Goal: Information Seeking & Learning: Learn about a topic

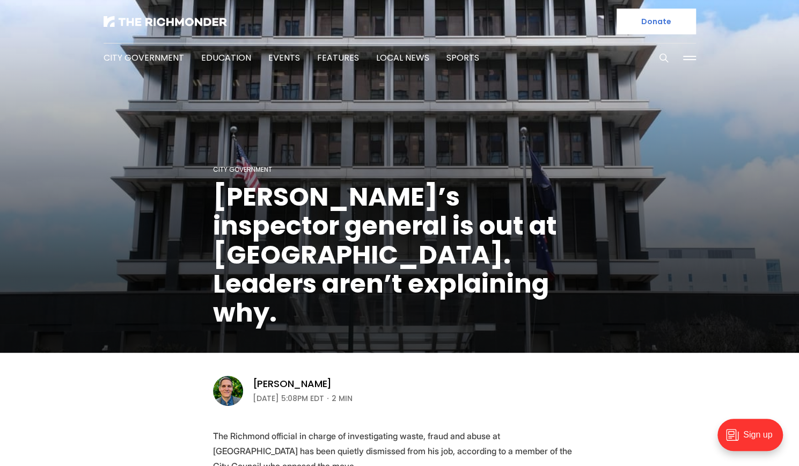
click at [162, 12] on div at bounding box center [248, 21] width 288 height 43
click at [164, 19] on img at bounding box center [165, 21] width 123 height 11
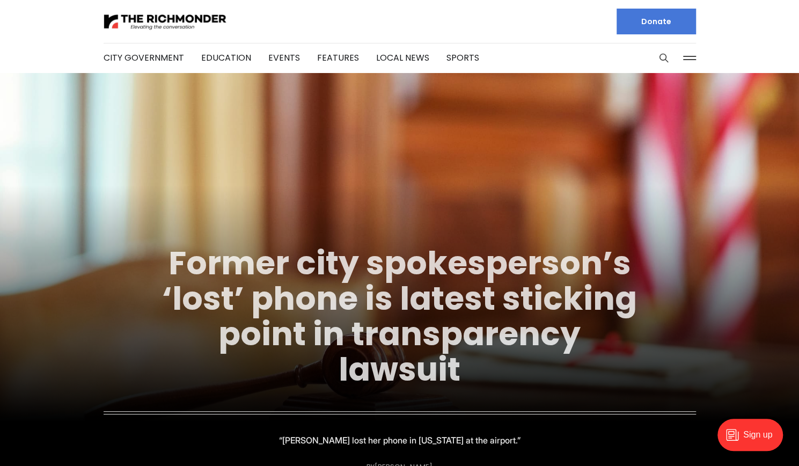
click at [526, 308] on link "Former city spokesperson’s ‘lost’ phone is latest sticking point in transparenc…" at bounding box center [399, 315] width 475 height 151
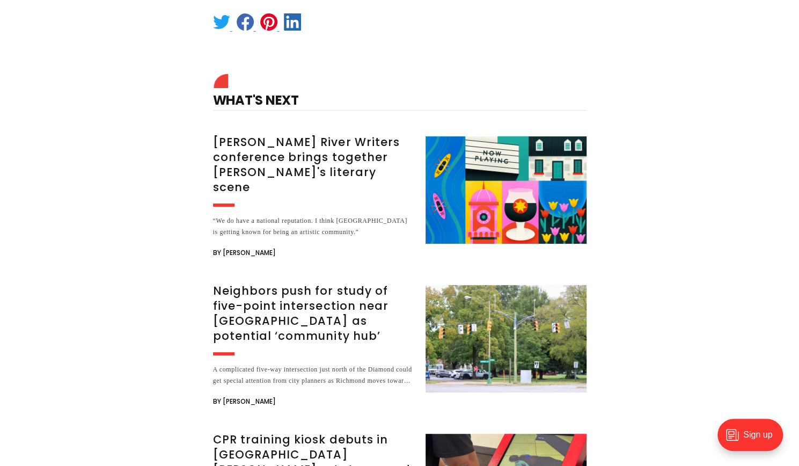
scroll to position [2456, 0]
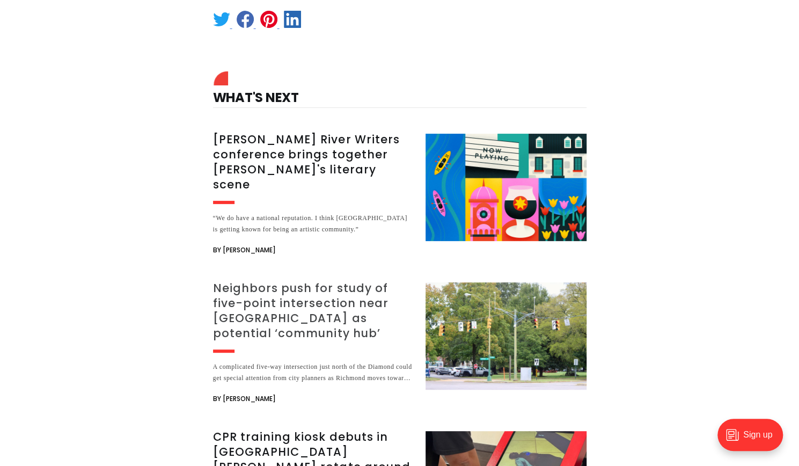
click at [293, 281] on h3 "Neighbors push for study of five-point intersection near Diamond as potential ‘…" at bounding box center [313, 311] width 200 height 60
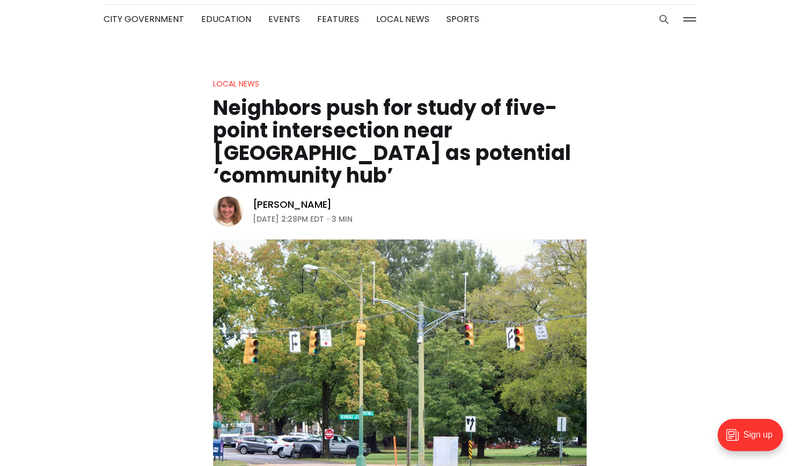
scroll to position [2, 0]
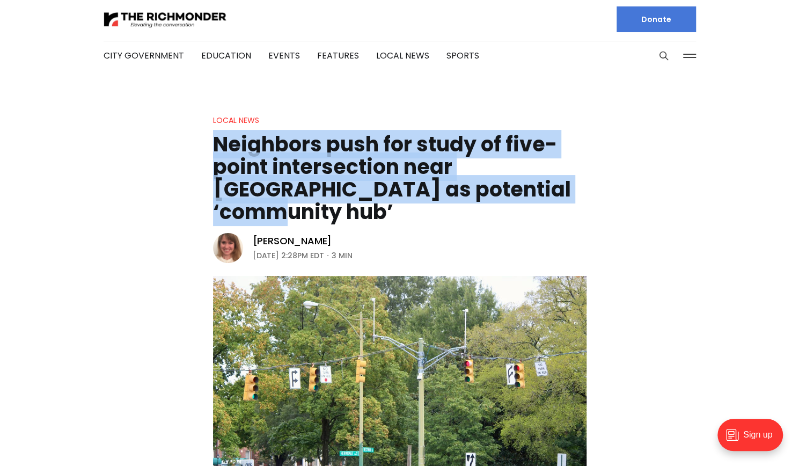
drag, startPoint x: 217, startPoint y: 144, endPoint x: 511, endPoint y: 186, distance: 297.2
click at [511, 186] on h1 "Neighbors push for study of five-point intersection near Diamond as potential ‘…" at bounding box center [400, 178] width 374 height 90
copy h1 "Neighbors push for study of five-point intersection near Diamond as potential ‘…"
